Goal: Check status: Check status

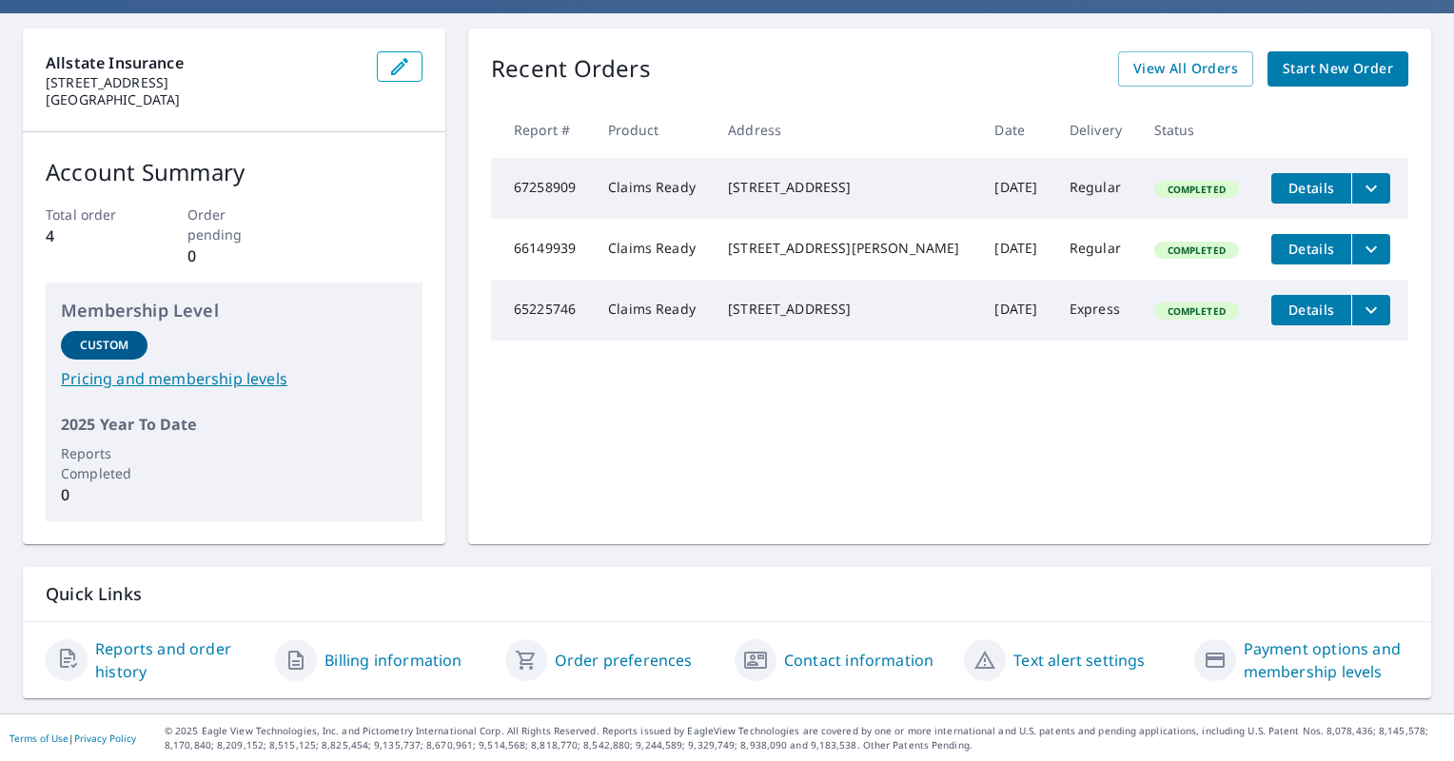
scroll to position [68, 0]
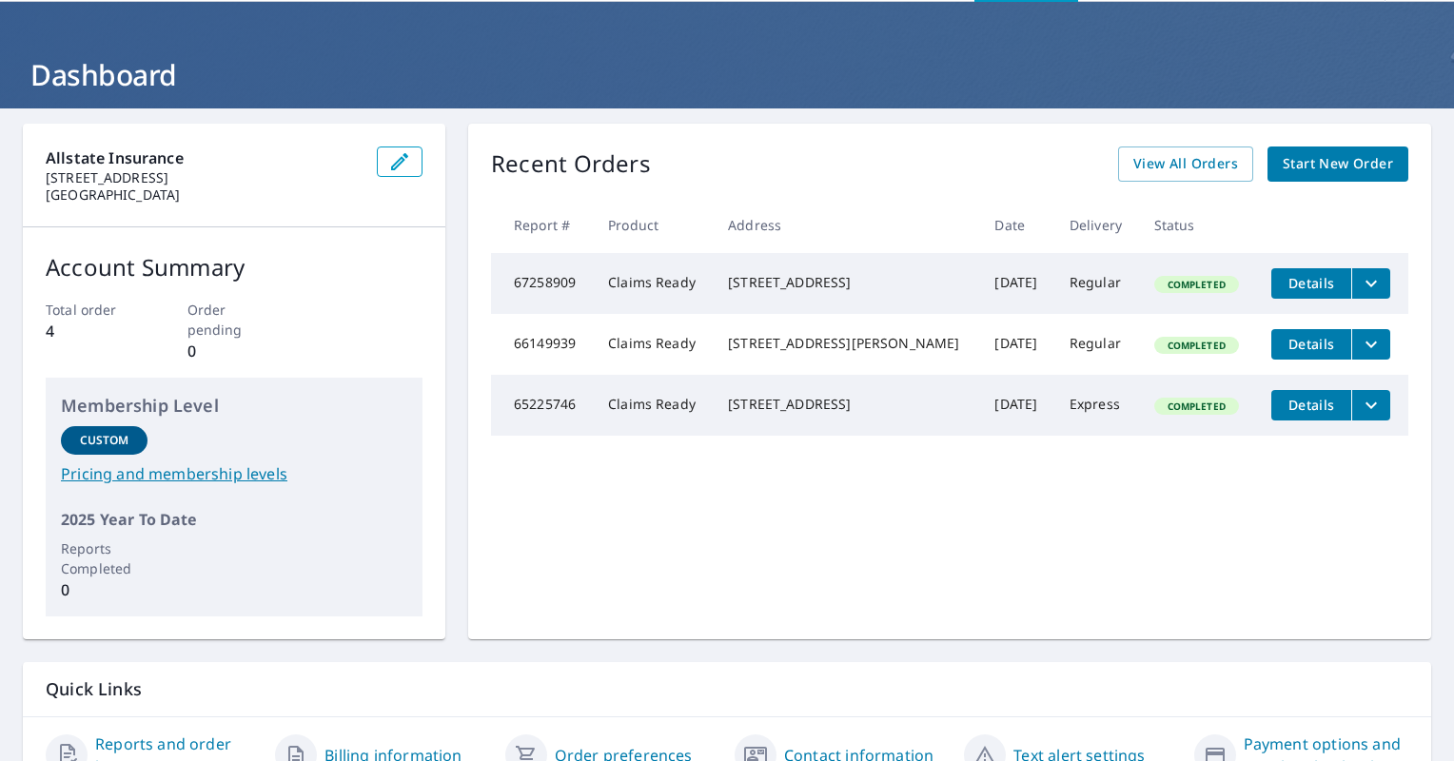
click at [203, 308] on p "Order pending" at bounding box center [234, 320] width 94 height 40
click at [1202, 166] on span "View All Orders" at bounding box center [1185, 164] width 105 height 24
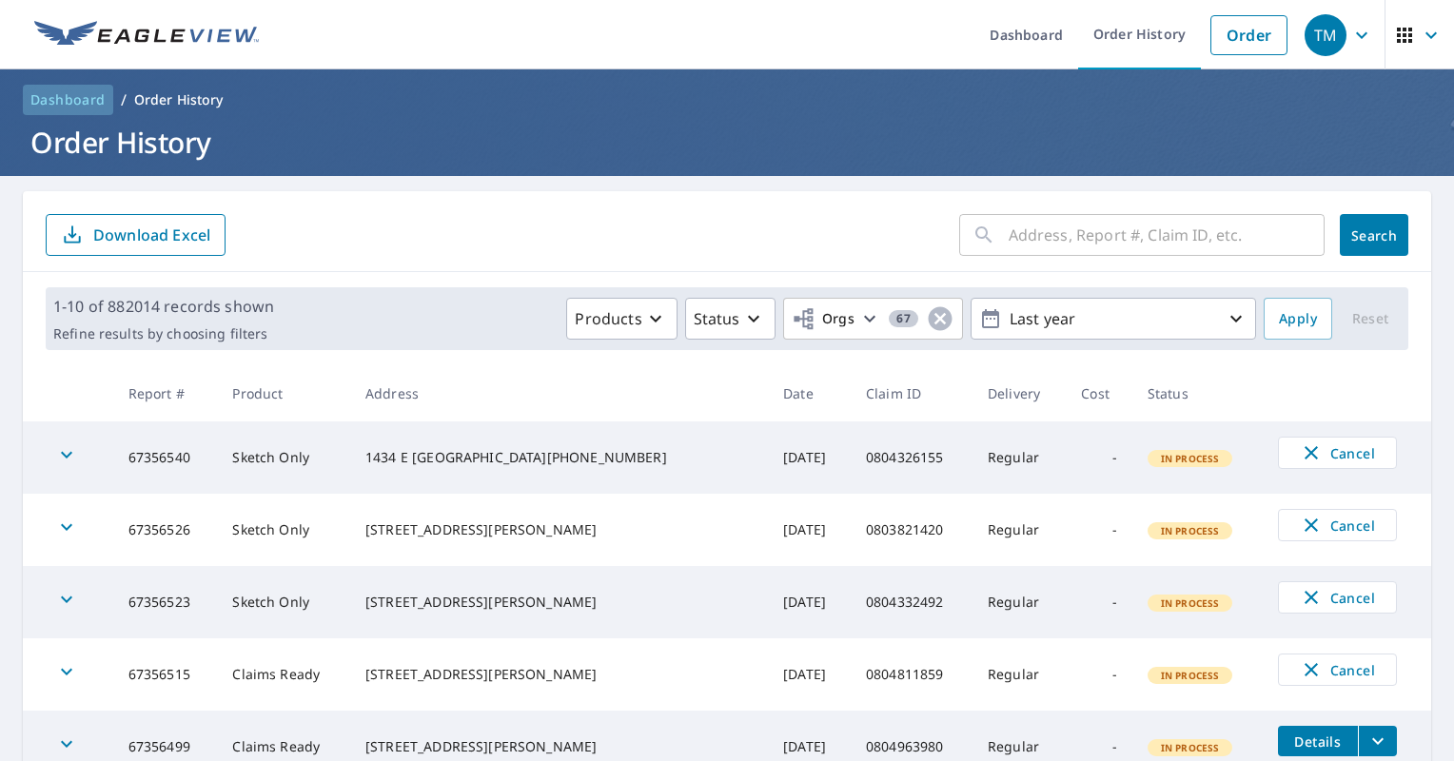
click at [63, 112] on link "Dashboard" at bounding box center [68, 100] width 90 height 30
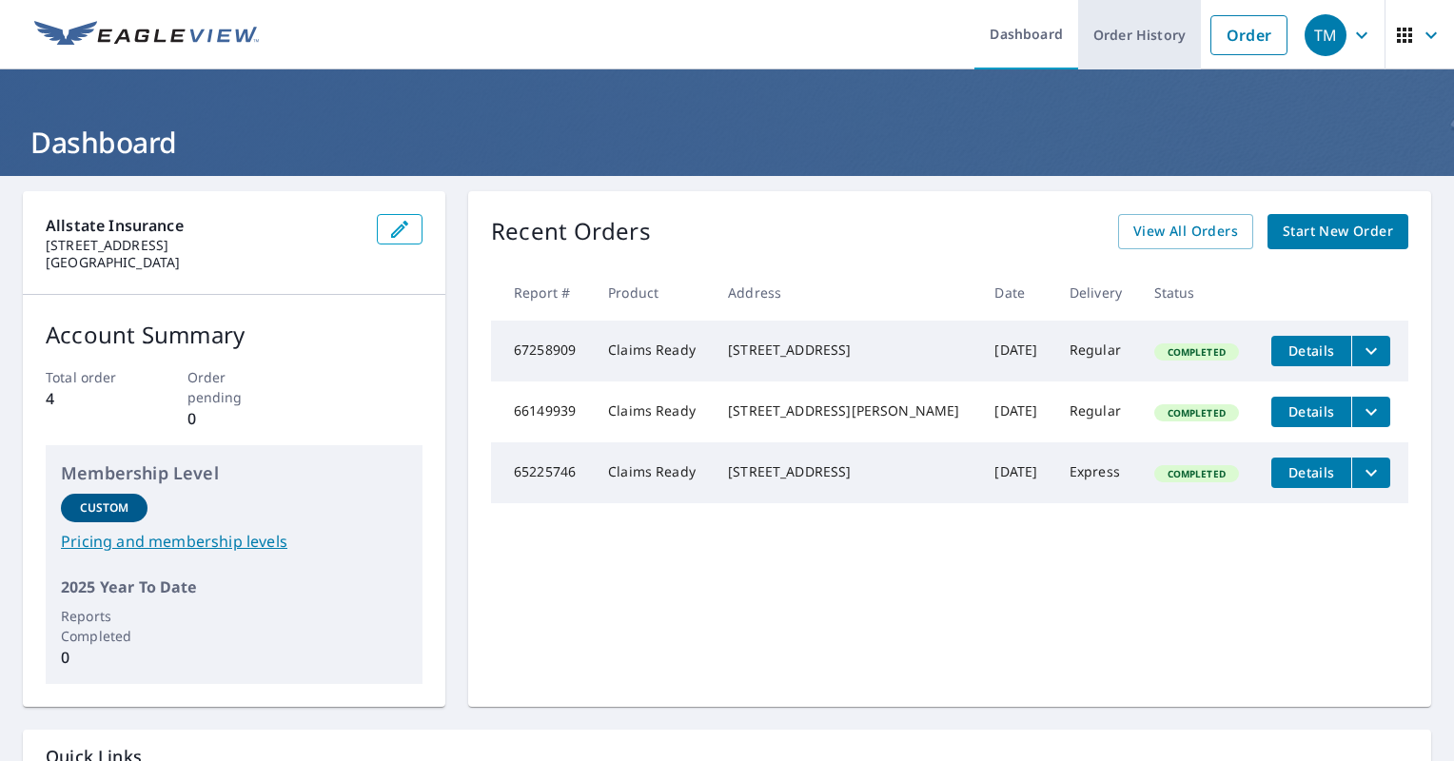
click at [1111, 25] on link "Order History" at bounding box center [1139, 34] width 123 height 69
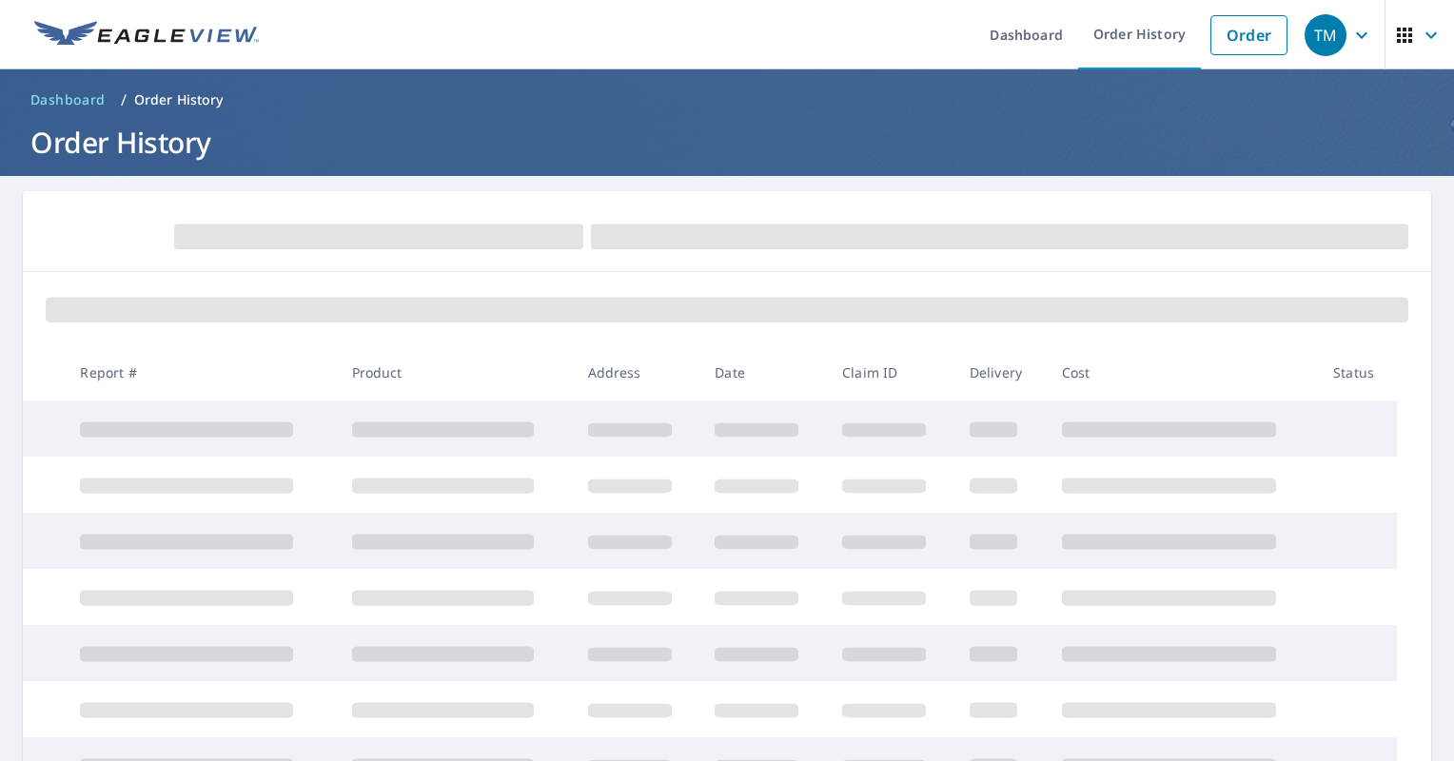
click at [56, 99] on span "Dashboard" at bounding box center [67, 99] width 75 height 19
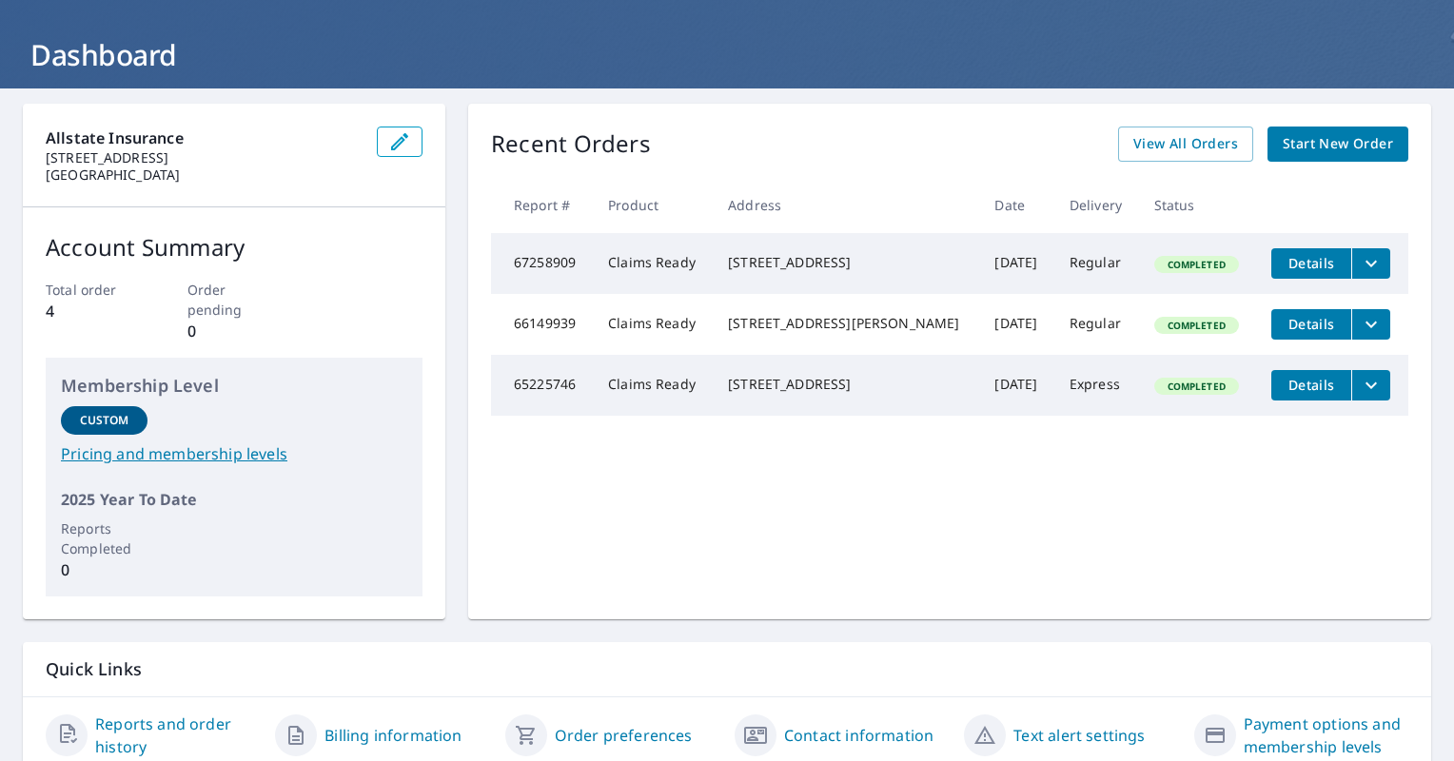
scroll to position [163, 0]
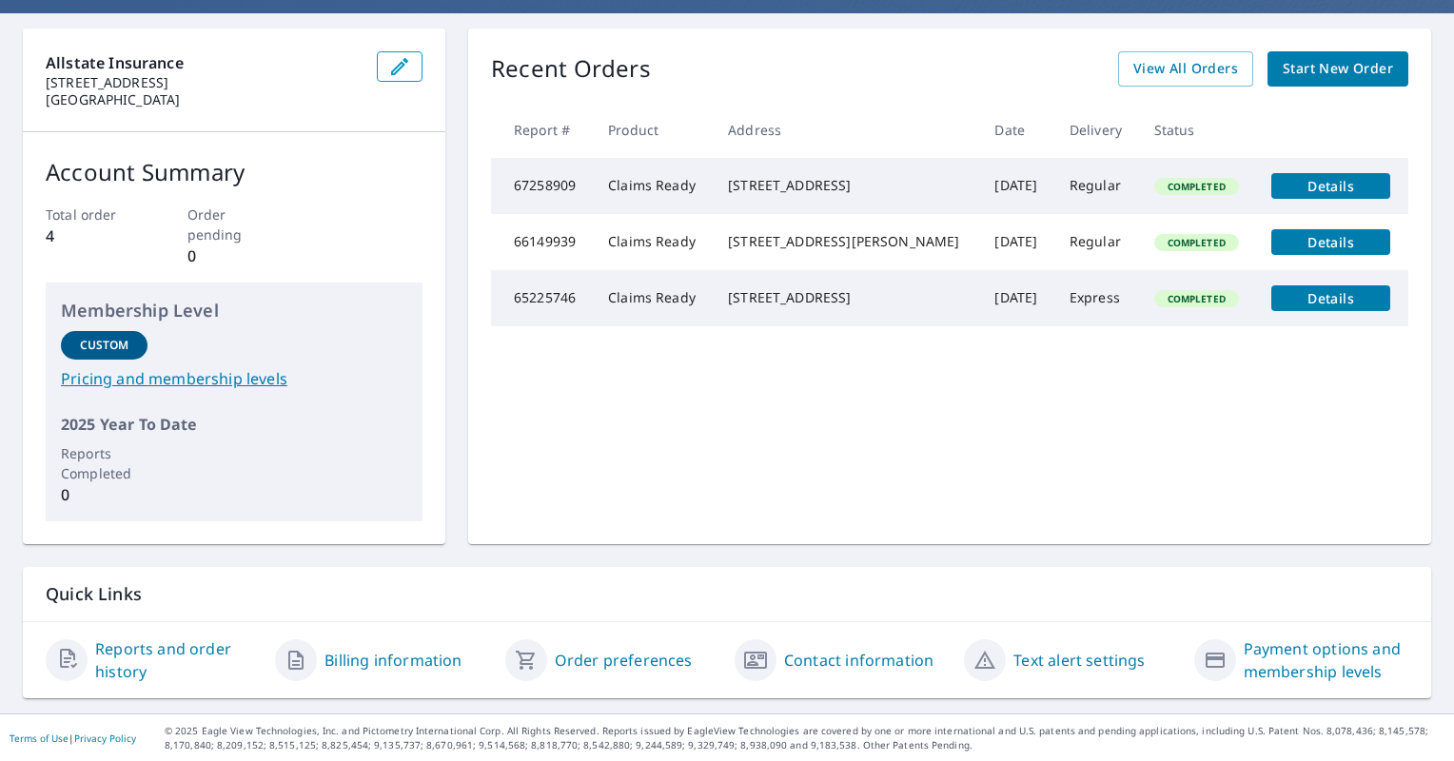
click at [164, 648] on link "Reports and order history" at bounding box center [177, 660] width 165 height 46
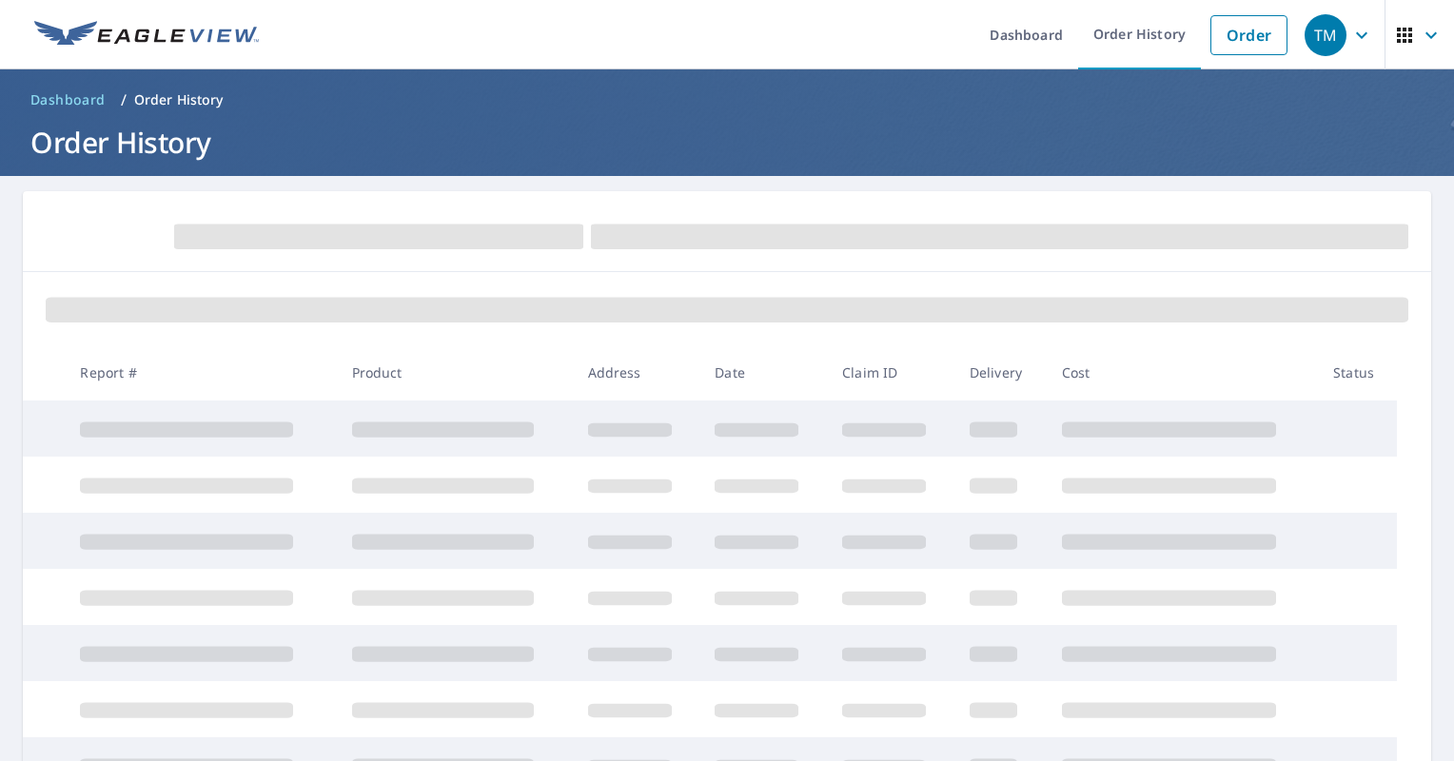
click at [1354, 34] on icon "button" at bounding box center [1361, 35] width 23 height 23
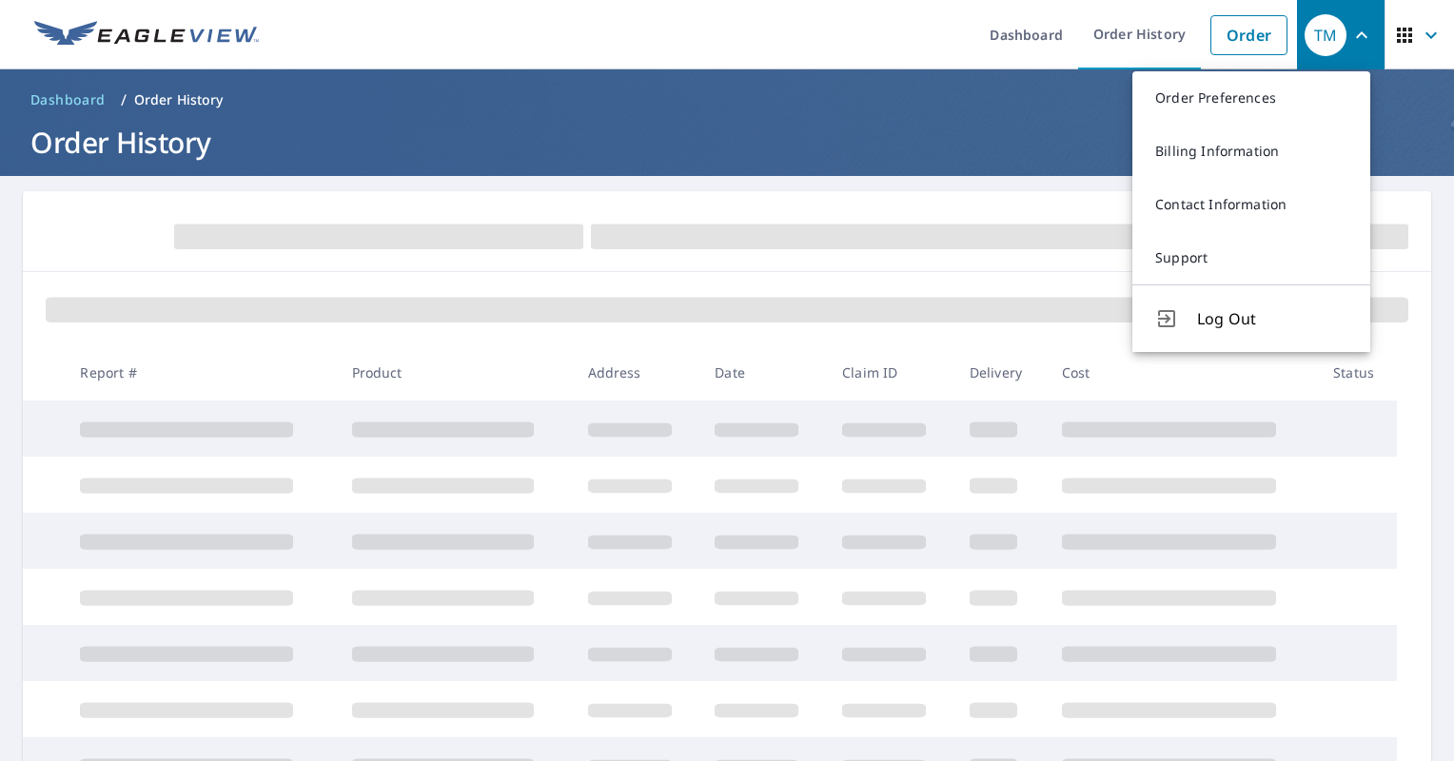
click at [1350, 28] on icon "button" at bounding box center [1361, 35] width 23 height 23
